Goal: Information Seeking & Learning: Learn about a topic

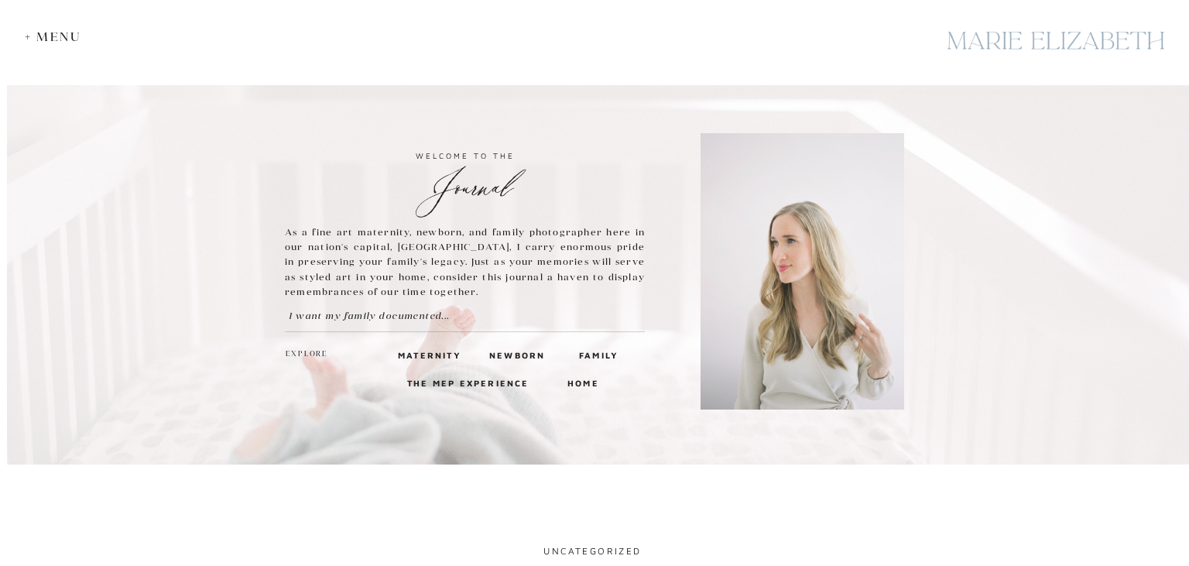
click at [437, 351] on h3 "maternity" at bounding box center [424, 355] width 53 height 14
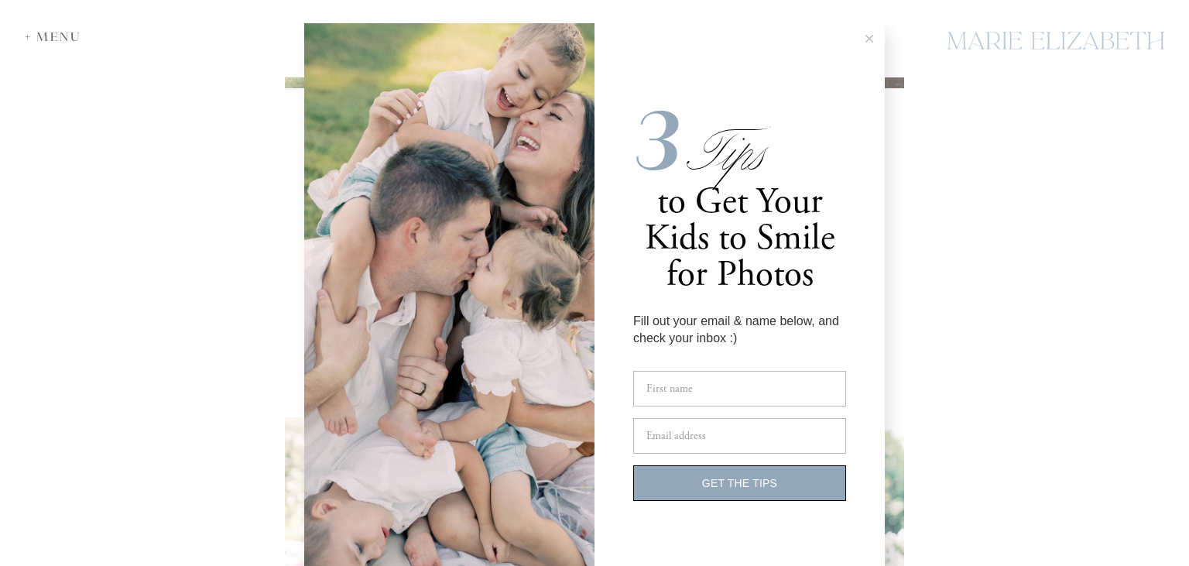
scroll to position [34, 0]
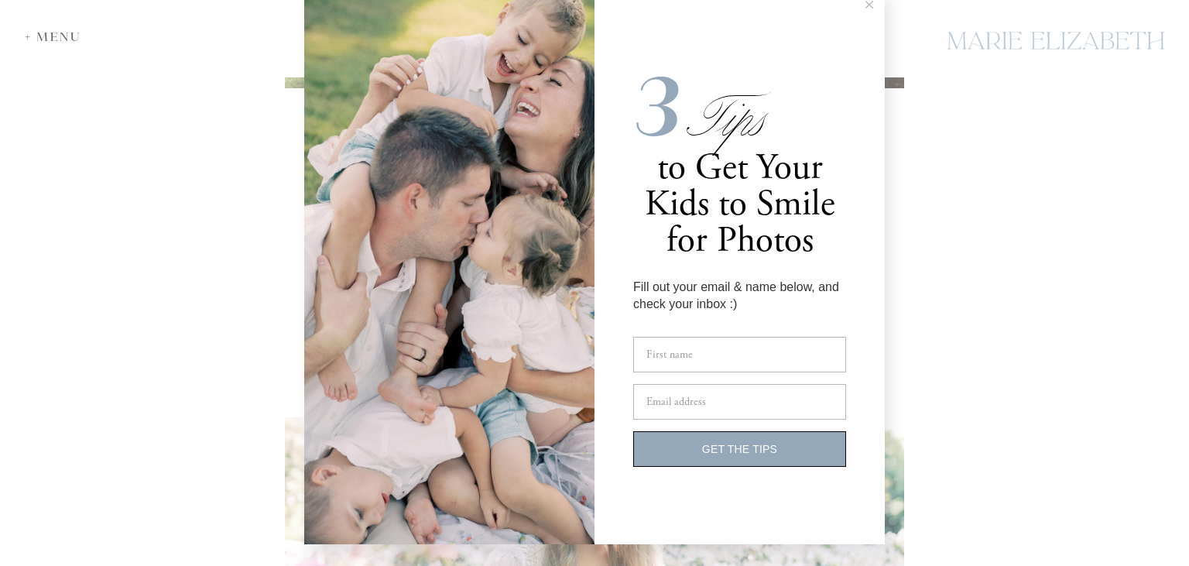
click at [868, 5] on icon at bounding box center [870, 5] width 8 height 8
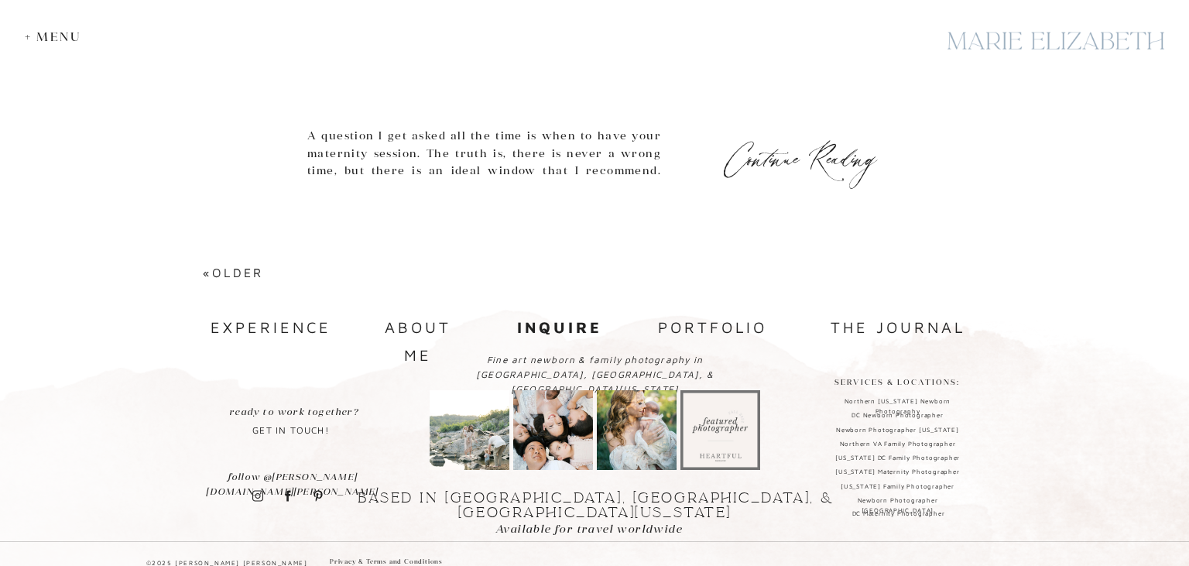
scroll to position [6968, 0]
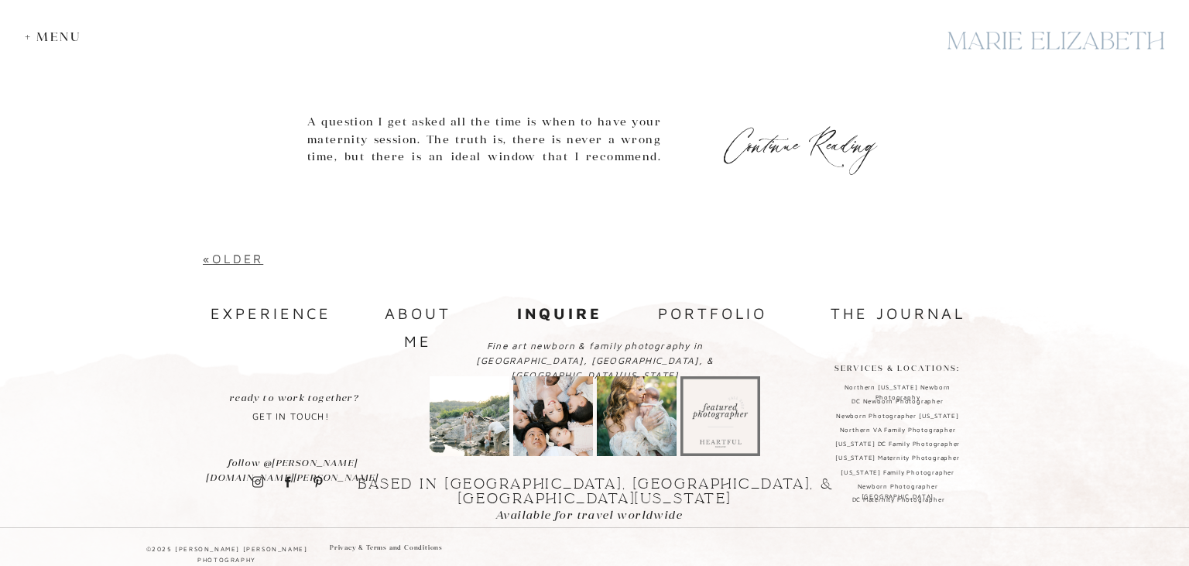
click at [254, 260] on link "«Older" at bounding box center [233, 259] width 60 height 14
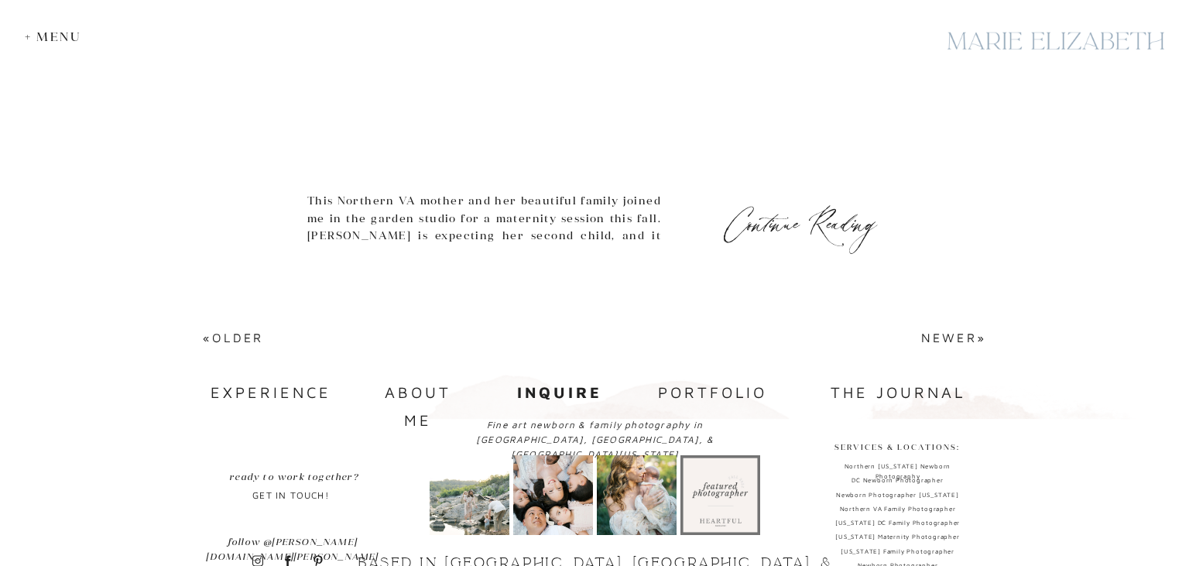
scroll to position [6837, 0]
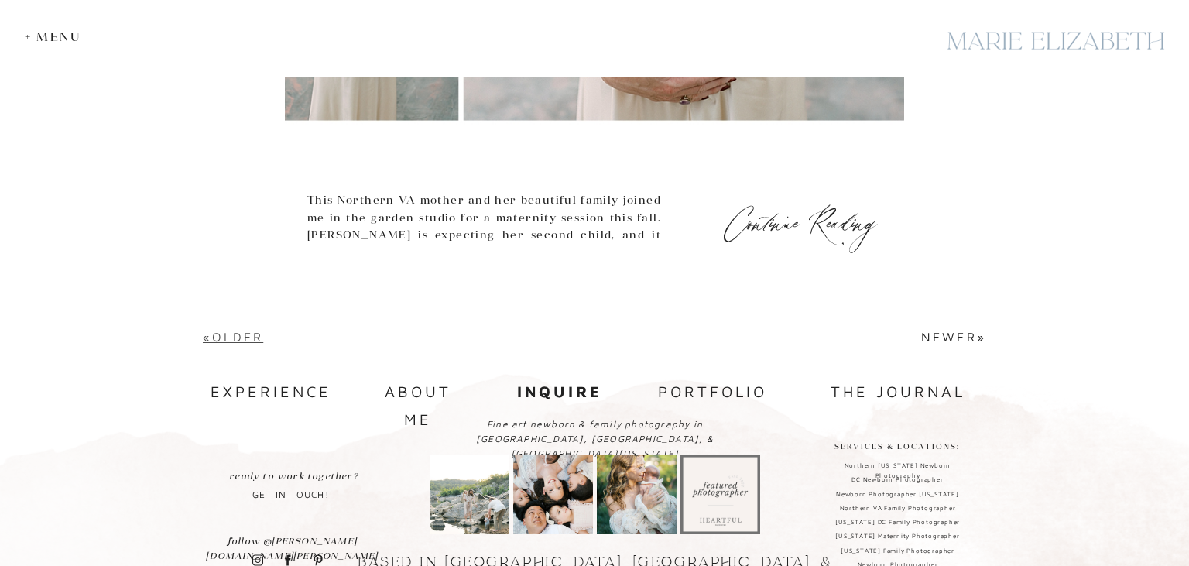
click at [252, 335] on link "«Older" at bounding box center [233, 337] width 60 height 14
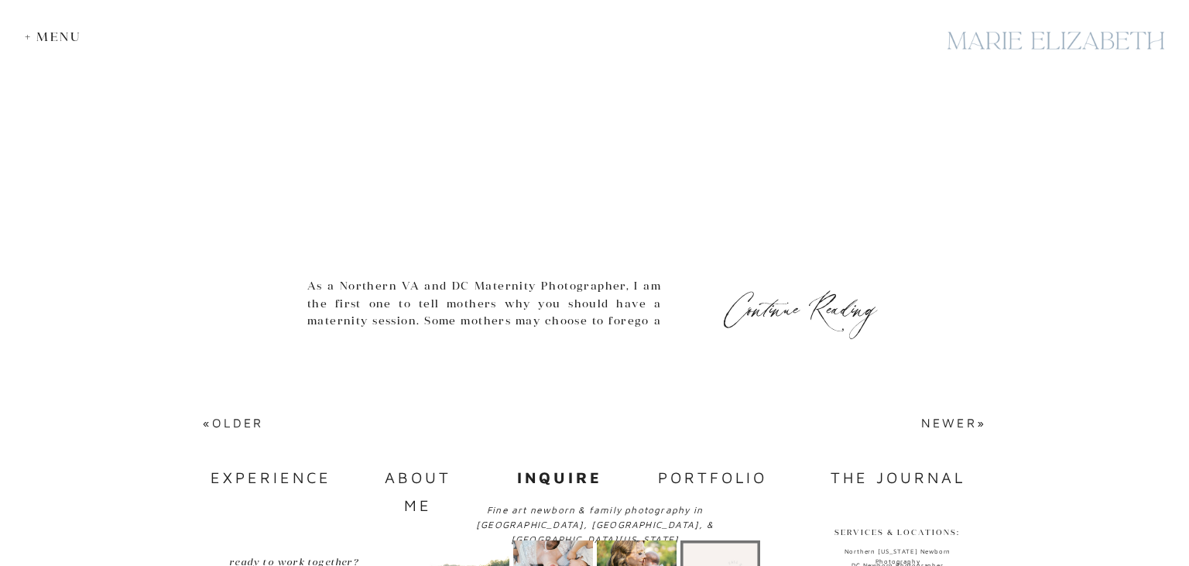
scroll to position [6835, 0]
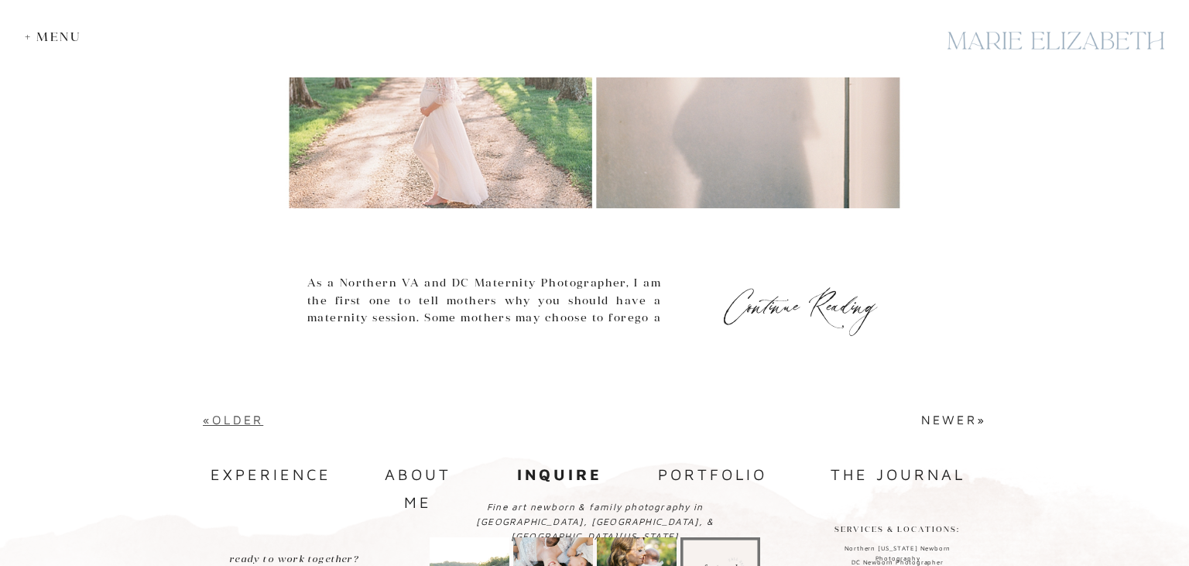
click at [240, 418] on link "«Older" at bounding box center [233, 420] width 60 height 14
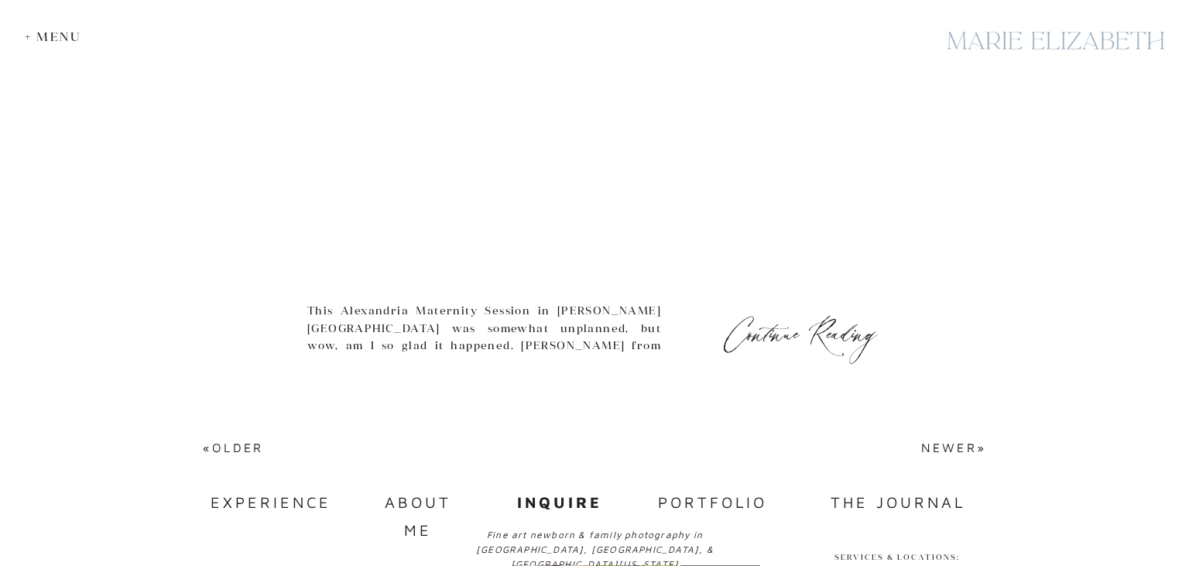
scroll to position [6943, 0]
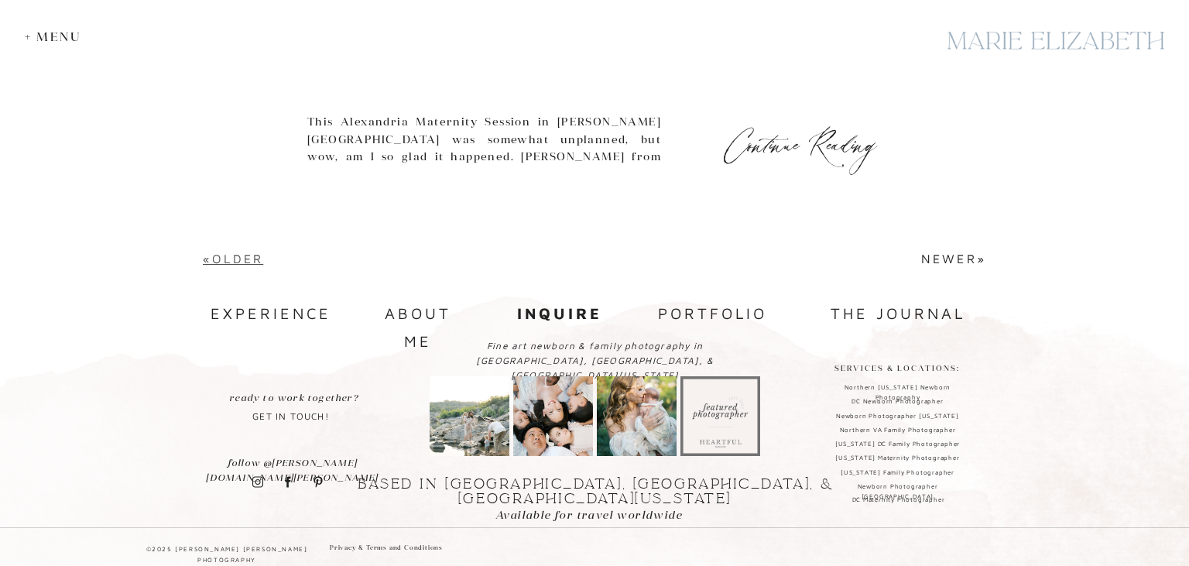
click at [248, 259] on link "«Older" at bounding box center [233, 259] width 60 height 14
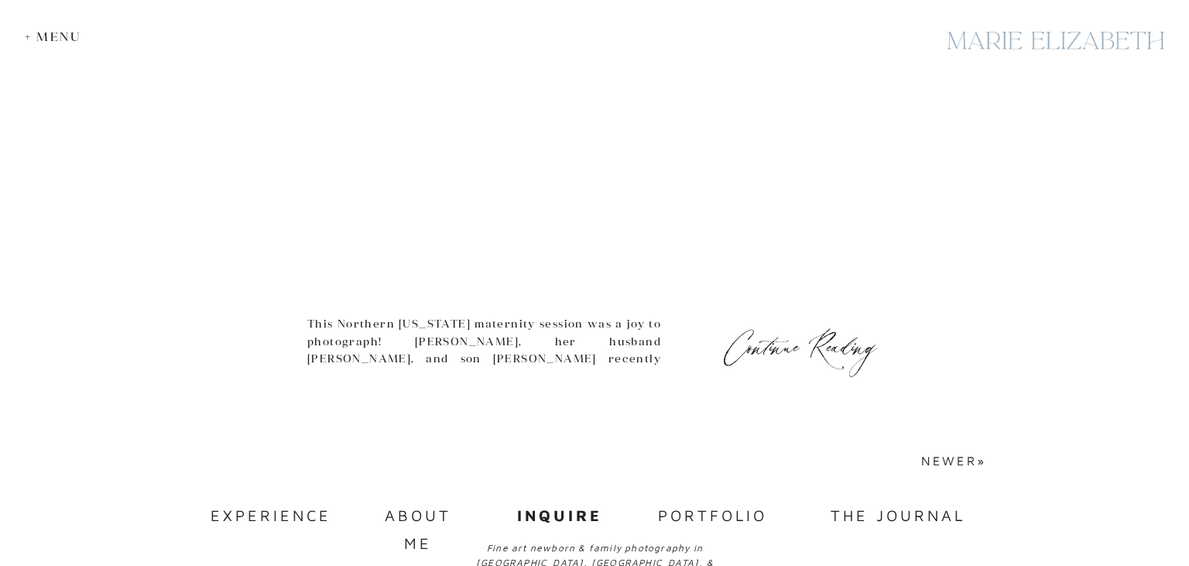
scroll to position [2973, 0]
